Goal: Transaction & Acquisition: Purchase product/service

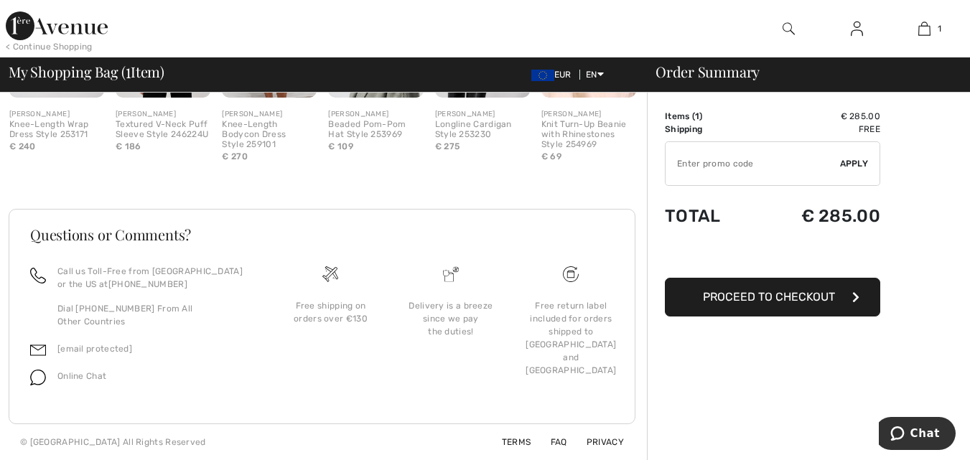
scroll to position [6, 0]
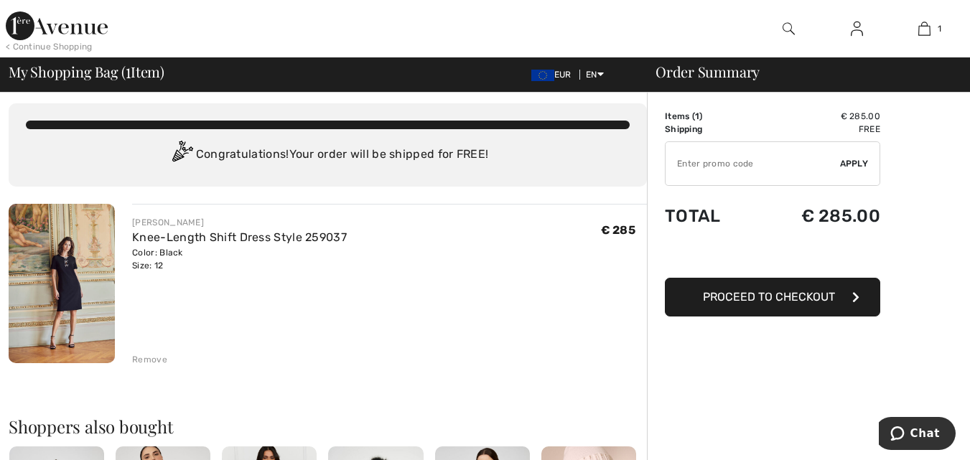
click at [787, 288] on button "Proceed to Checkout" at bounding box center [772, 297] width 215 height 39
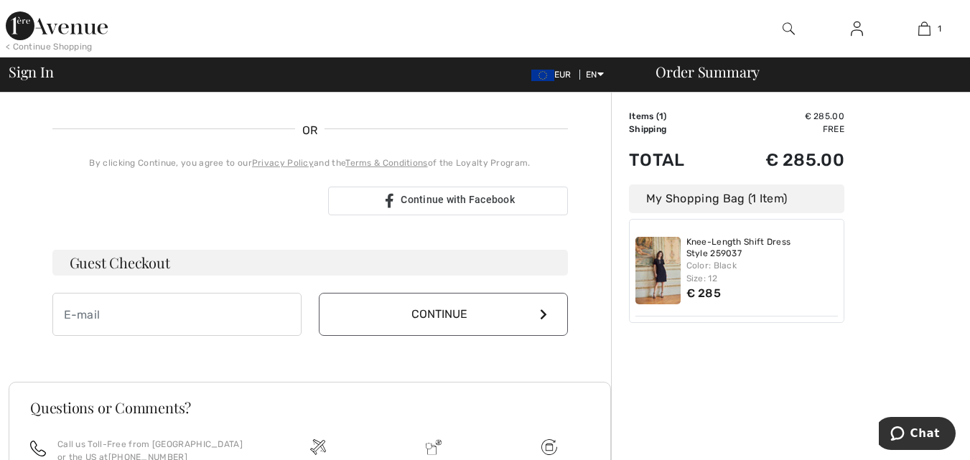
scroll to position [297, 0]
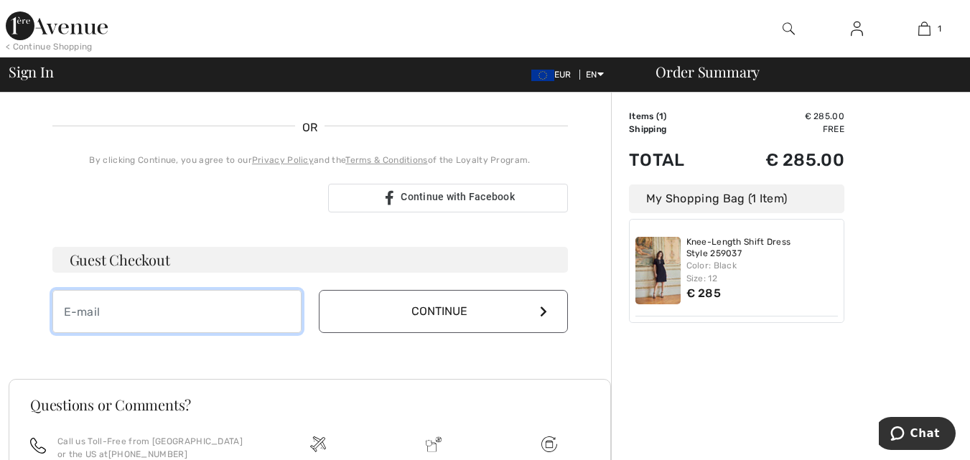
click at [167, 309] on input "email" at bounding box center [176, 311] width 249 height 43
type input "mullalls@gmail.com"
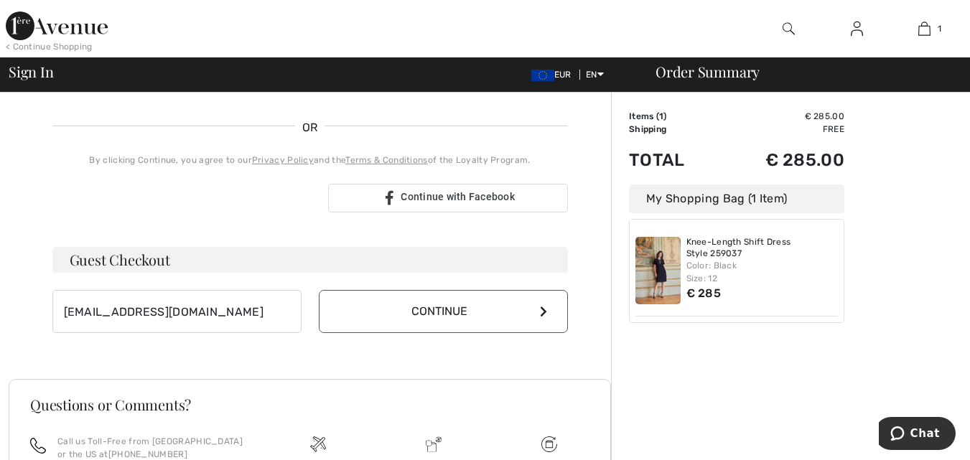
click at [391, 314] on button "Continue" at bounding box center [443, 311] width 249 height 43
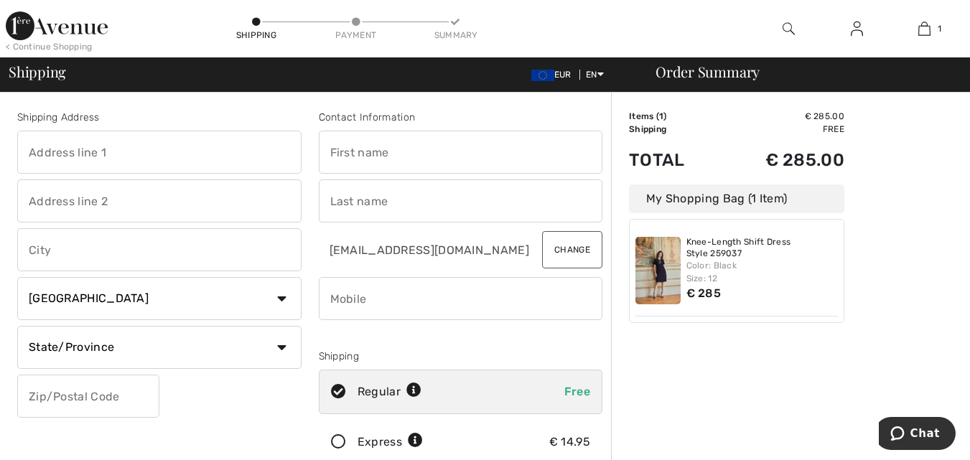
click at [431, 157] on input "text" at bounding box center [461, 152] width 284 height 43
type input "Siobhan"
type input "St Kierans, Magazine Road"
type input "Cork"
select select "IE"
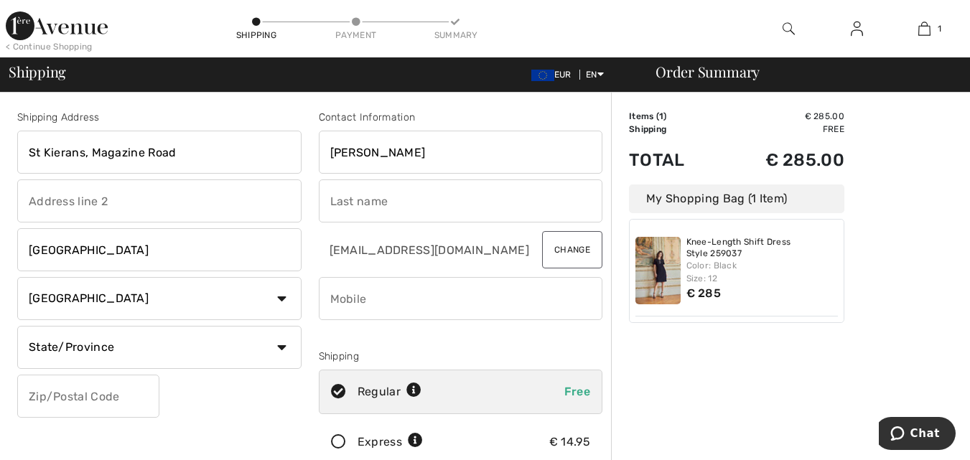
select select "CO"
type input "T12D5D2"
type input "Mullally"
type input "0868847027"
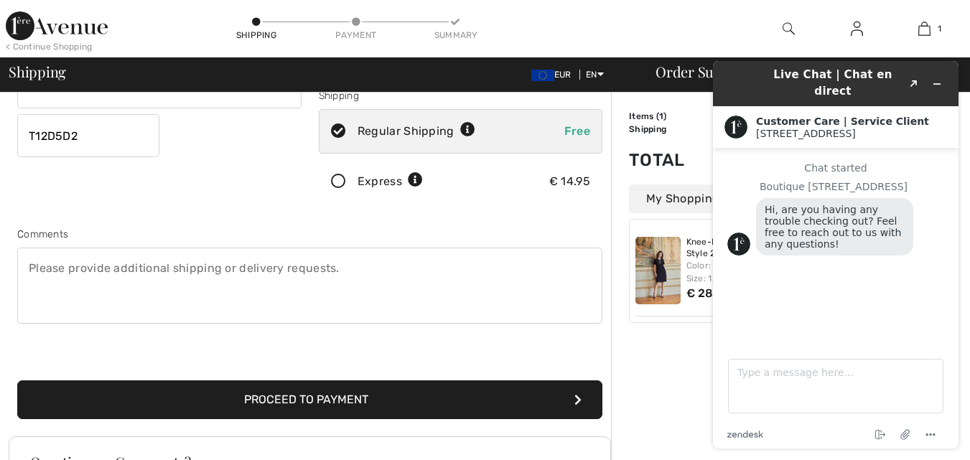
scroll to position [229, 0]
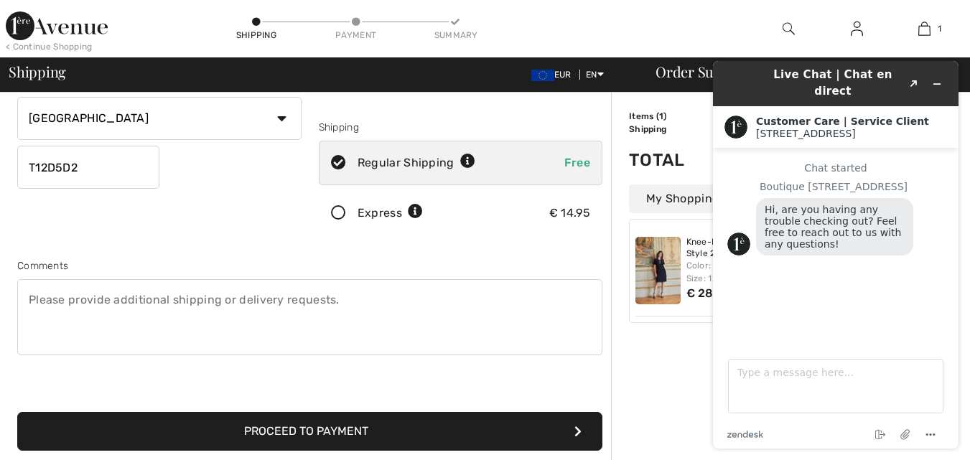
click at [324, 434] on button "Proceed to Payment" at bounding box center [309, 431] width 585 height 39
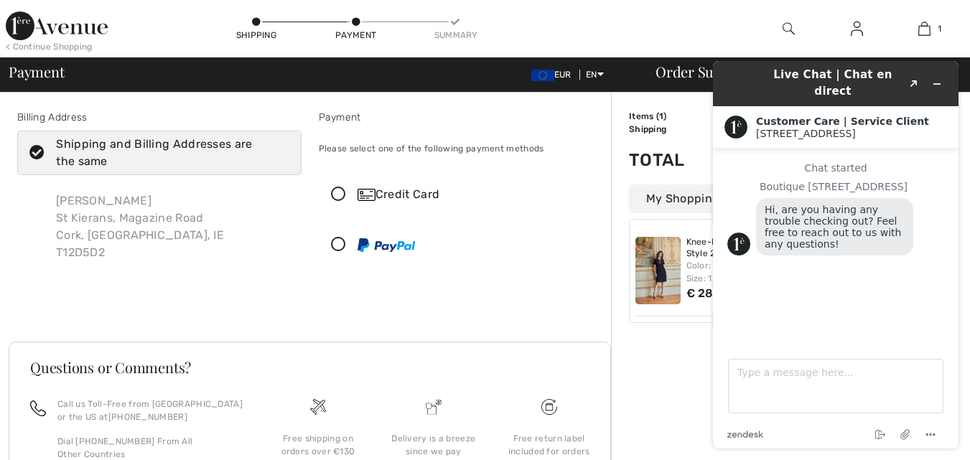
click at [338, 194] on icon at bounding box center [338, 194] width 38 height 15
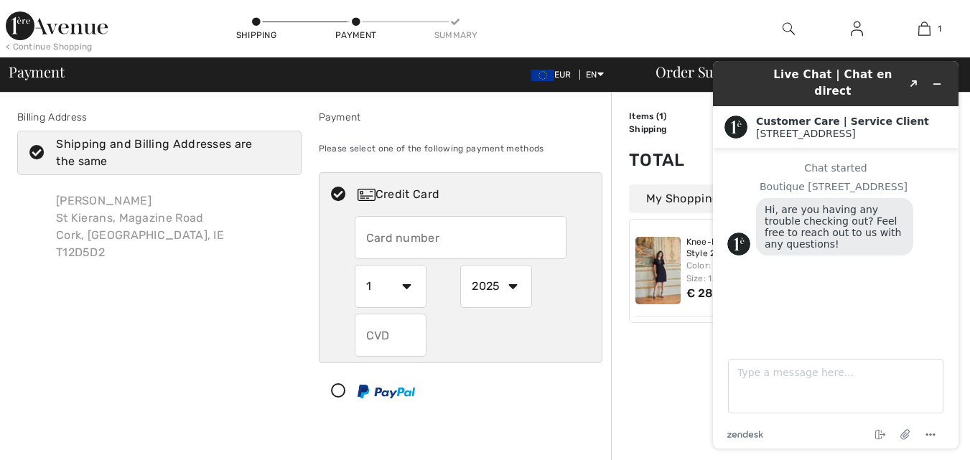
click at [482, 235] on input "text" at bounding box center [461, 237] width 212 height 43
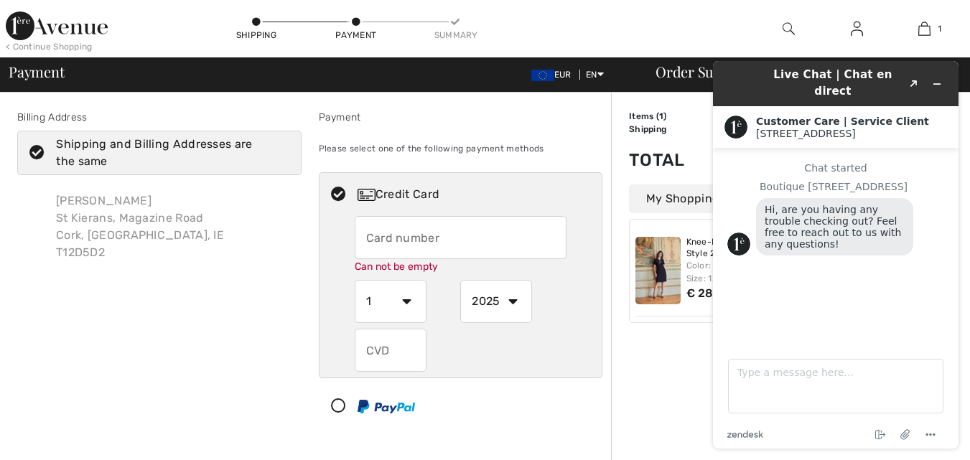
type input "4319473492569808"
select select "10"
select select "2027"
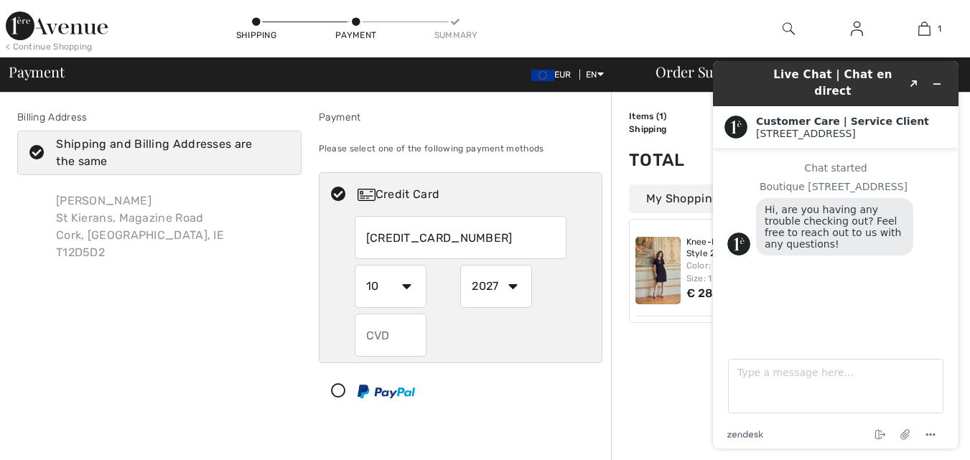
drag, startPoint x: 494, startPoint y: 238, endPoint x: 274, endPoint y: 241, distance: 219.7
click at [272, 241] on div "Billing Address Shipping and Billing Addresses are the same Siobhan Mullally St…" at bounding box center [310, 301] width 602 height 452
type input "[CREDIT_CARD_NUMBER]"
click at [200, 309] on div "Billing Address Shipping and Billing Addresses are the same Siobhan Mullally St…" at bounding box center [160, 264] width 302 height 309
click at [416, 286] on select "1 2 3 4 5 6 7 8 9 10 11 12" at bounding box center [391, 286] width 72 height 43
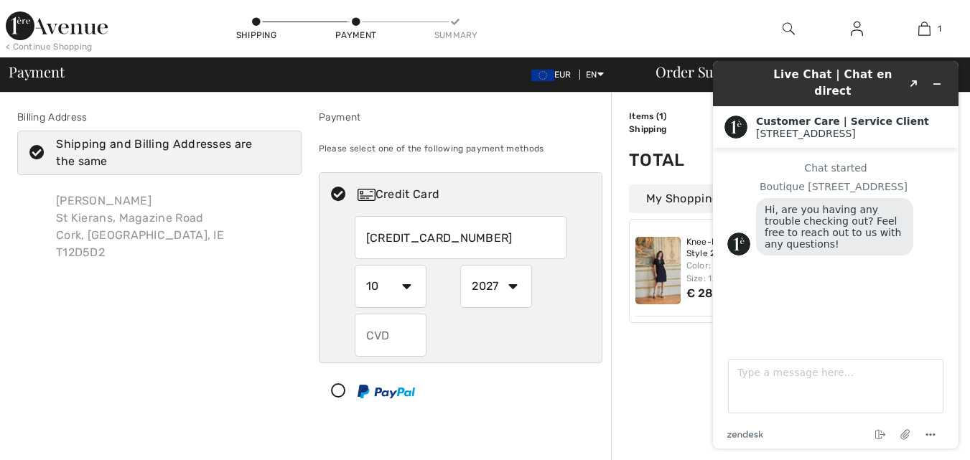
select select "3"
click at [355, 265] on select "1 2 3 4 5 6 7 8 9 10 11 12" at bounding box center [391, 286] width 72 height 43
click at [386, 335] on input "text" at bounding box center [391, 335] width 72 height 43
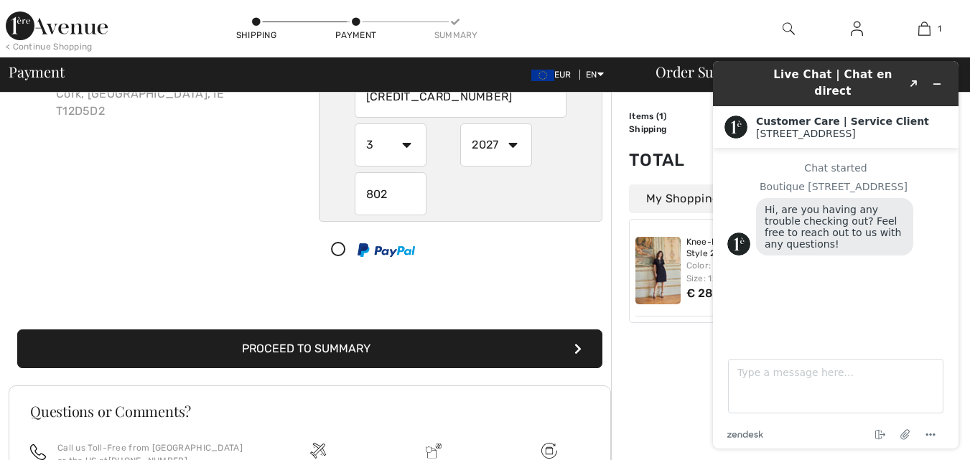
scroll to position [148, 0]
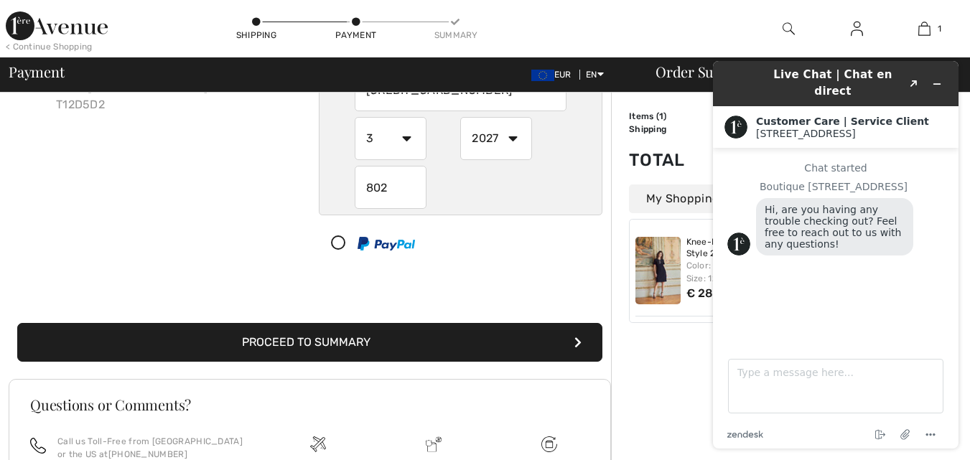
type input "802"
click at [324, 344] on button "Proceed to Summary" at bounding box center [309, 342] width 585 height 39
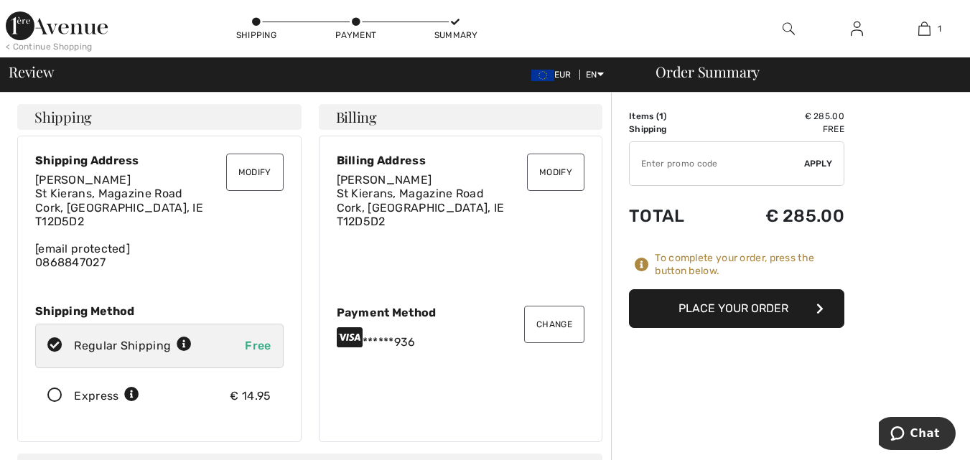
click at [776, 310] on button "Place Your Order" at bounding box center [736, 308] width 215 height 39
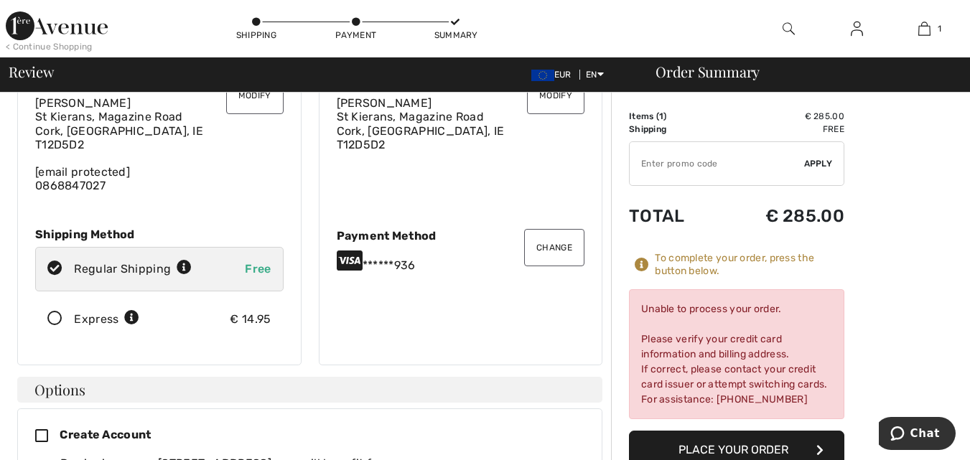
scroll to position [84, 0]
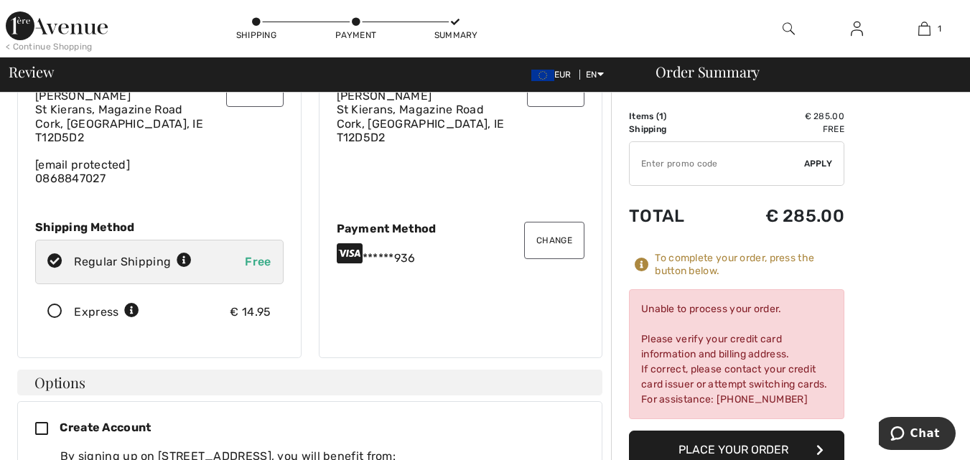
click at [763, 443] on button "Place Your Order" at bounding box center [736, 450] width 215 height 39
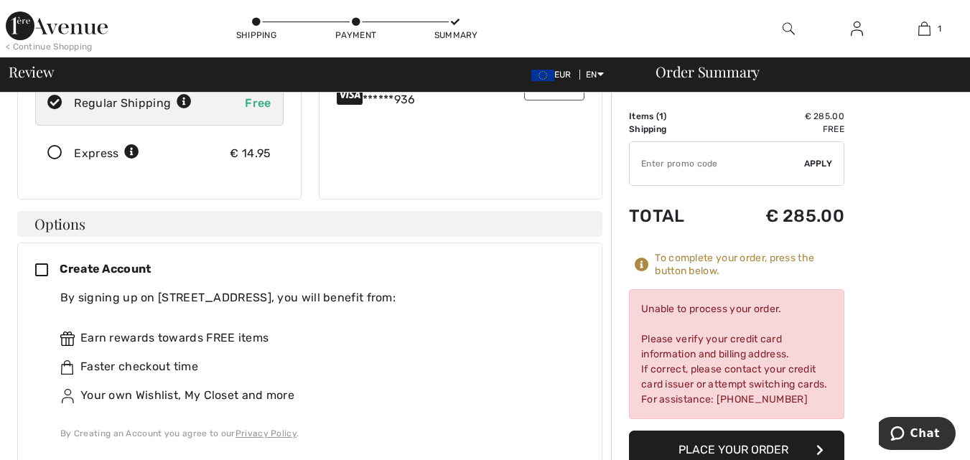
scroll to position [0, 0]
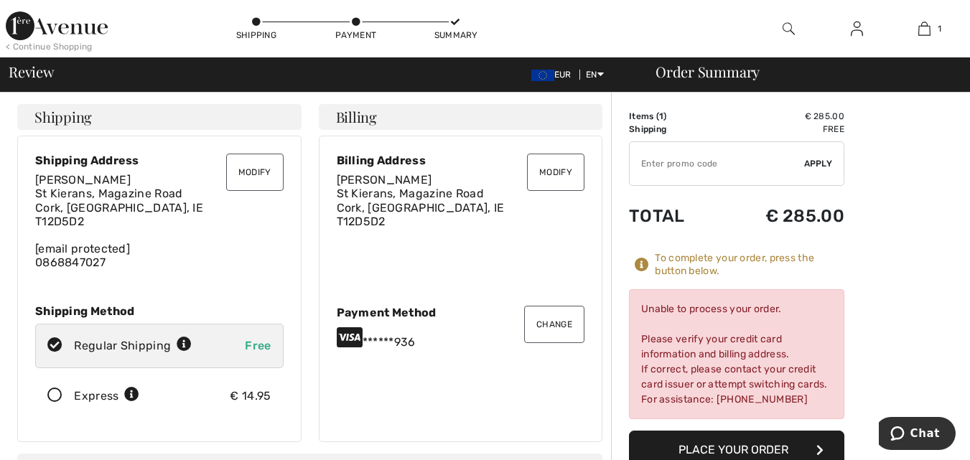
click at [246, 178] on button "Modify" at bounding box center [254, 172] width 57 height 37
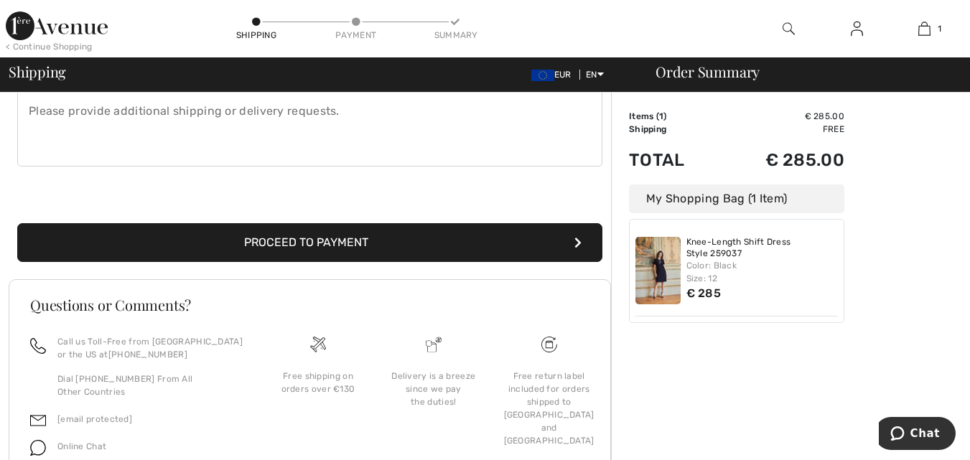
scroll to position [421, 0]
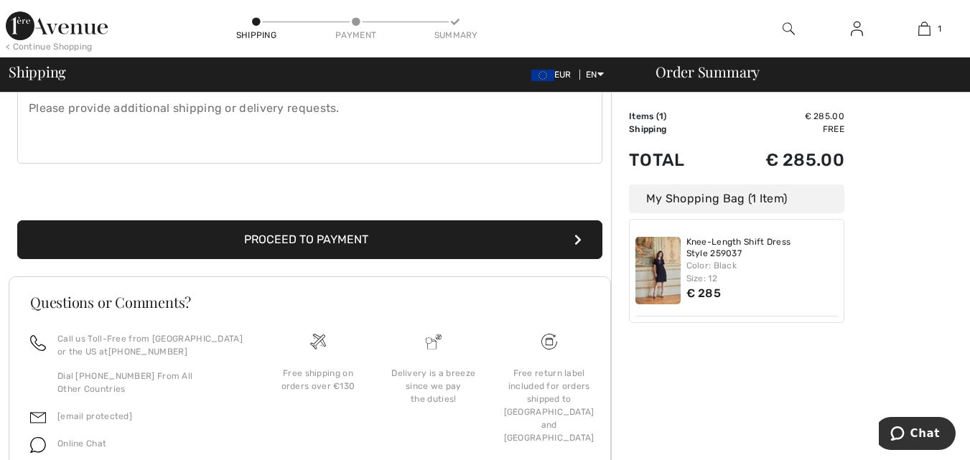
click at [367, 237] on button "Proceed to Payment" at bounding box center [309, 239] width 585 height 39
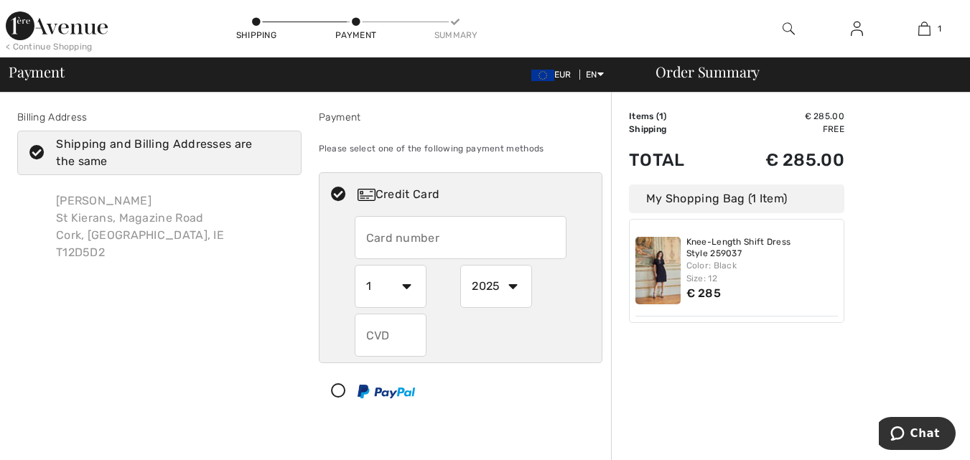
click at [466, 237] on input "text" at bounding box center [461, 237] width 212 height 43
radio input "true"
type input "4921095682020936"
click at [401, 299] on select "1 2 3 4 5 6 7 8 9 10 11 12" at bounding box center [391, 286] width 72 height 43
radio input "true"
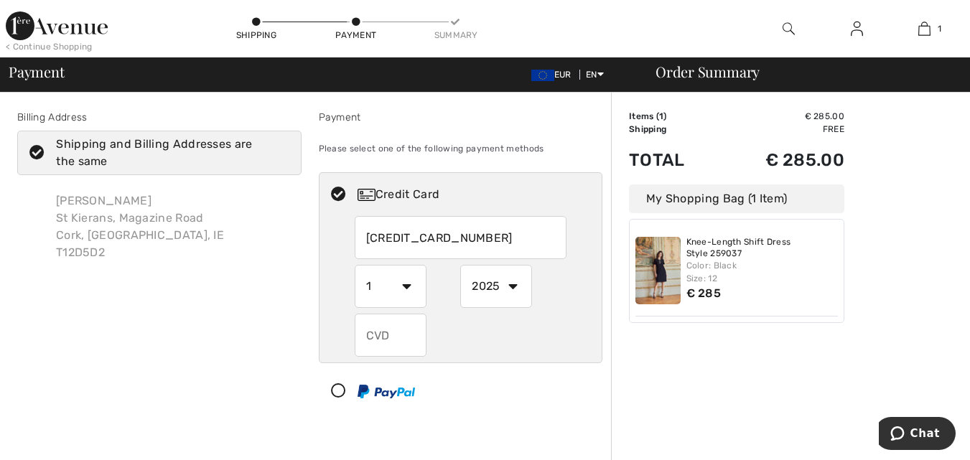
select select "3"
click at [355, 265] on select "1 2 3 4 5 6 7 8 9 10 11 12" at bounding box center [391, 286] width 72 height 43
click at [506, 291] on select "2025 2026 2027 2028 2029 2030 2031 2032 2033 2034 2035" at bounding box center [496, 286] width 72 height 43
radio input "true"
select select "2027"
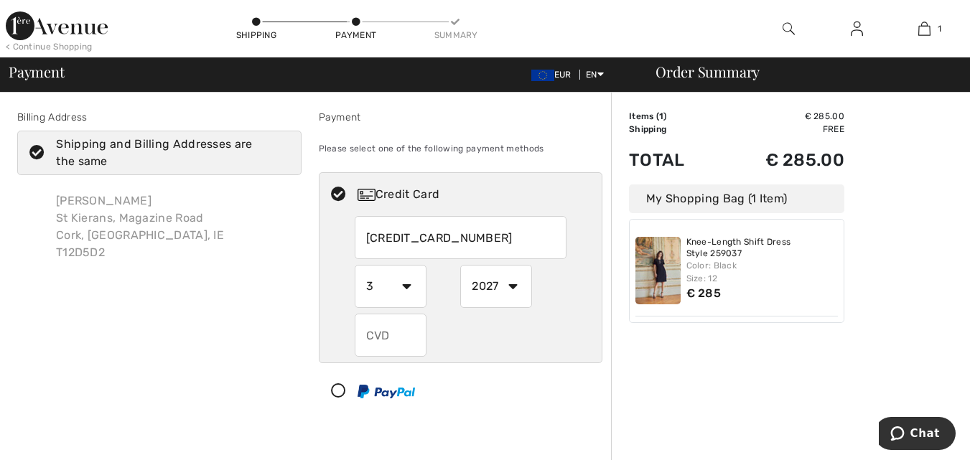
click at [460, 265] on select "2025 2026 2027 2028 2029 2030 2031 2032 2033 2034 2035" at bounding box center [496, 286] width 72 height 43
click at [389, 349] on input "text" at bounding box center [391, 335] width 72 height 43
radio input "true"
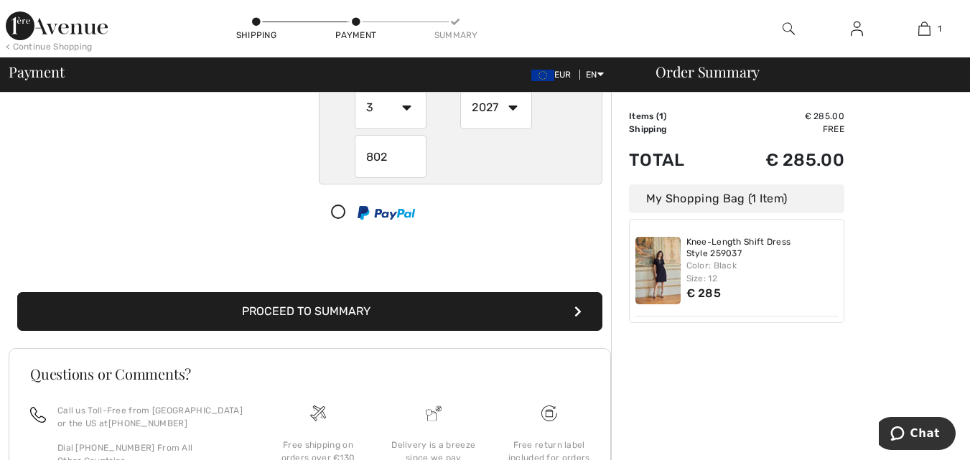
scroll to position [180, 0]
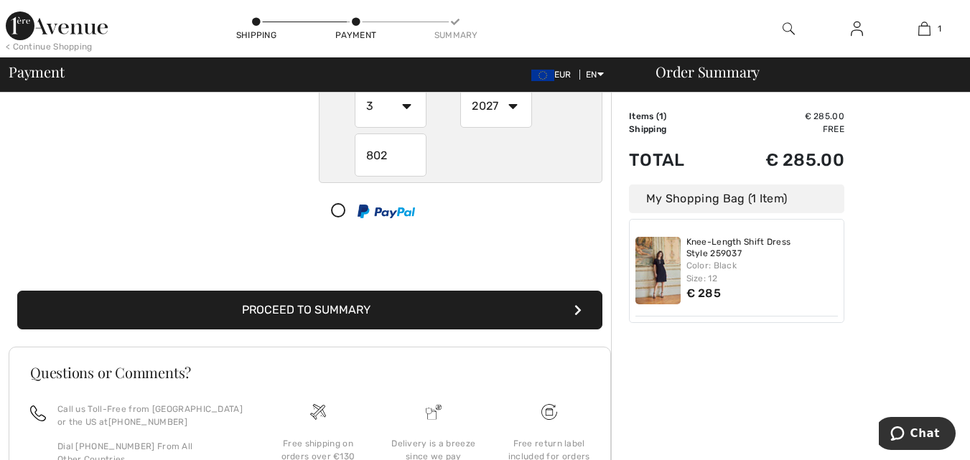
type input "802"
click at [317, 304] on button "Proceed to Summary" at bounding box center [309, 310] width 585 height 39
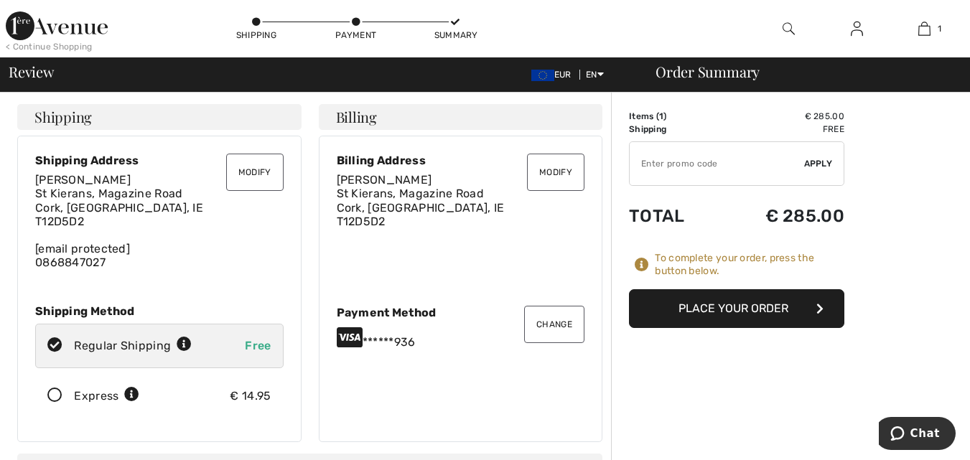
click at [762, 314] on button "Place Your Order" at bounding box center [736, 308] width 215 height 39
